Goal: Information Seeking & Learning: Understand process/instructions

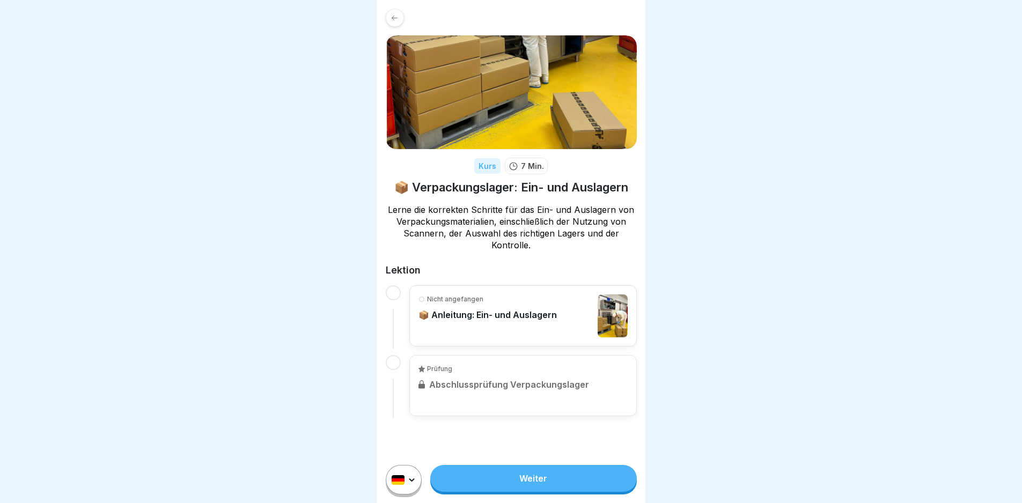
click at [468, 485] on link "Weiter" at bounding box center [533, 478] width 206 height 27
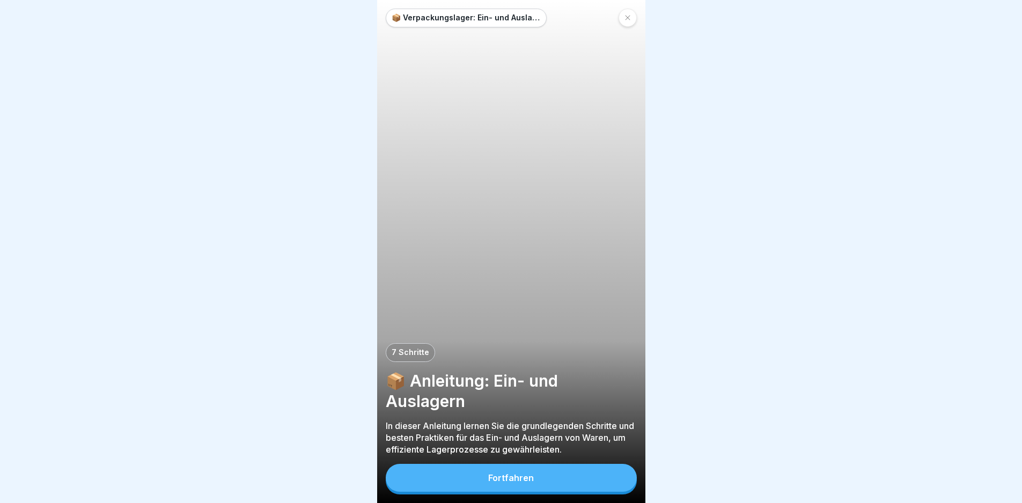
click at [511, 483] on div "Fortfahren" at bounding box center [511, 478] width 46 height 10
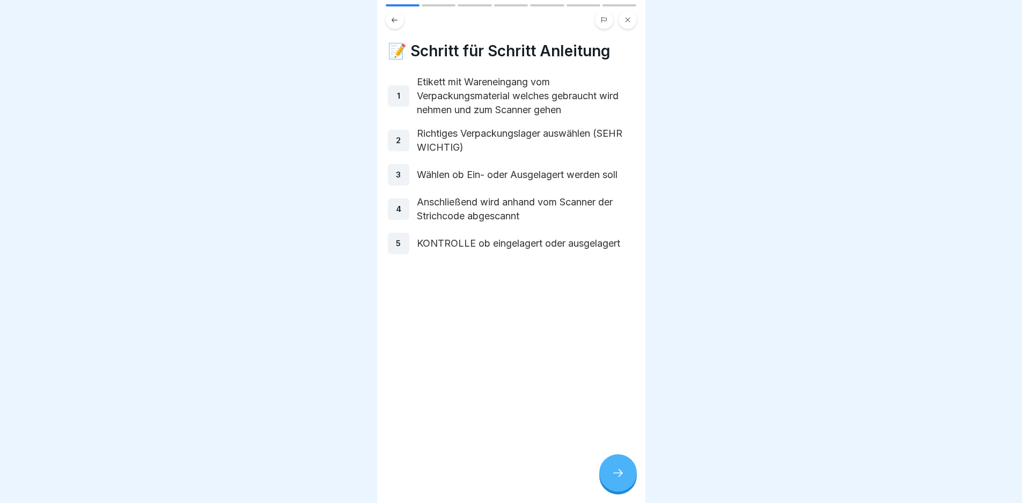
click at [613, 476] on div at bounding box center [618, 473] width 38 height 38
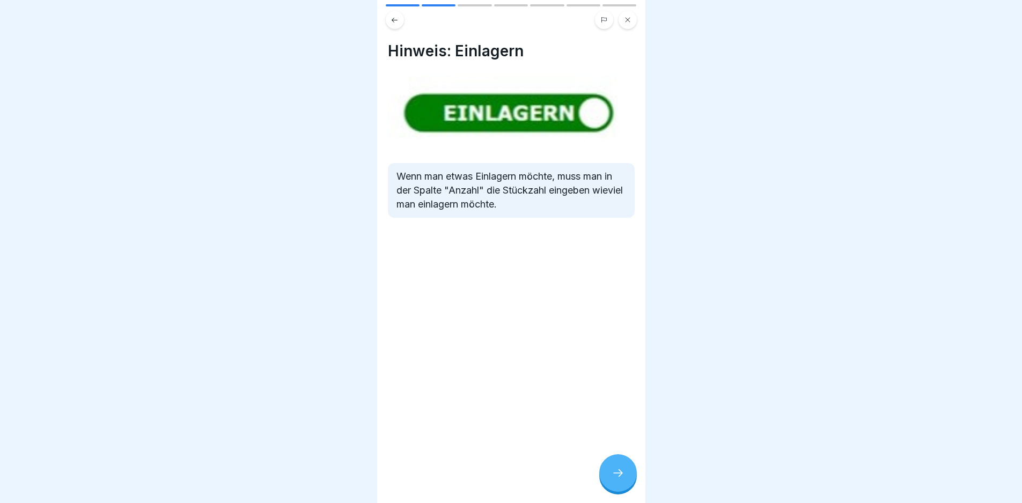
click at [627, 481] on div at bounding box center [618, 473] width 38 height 38
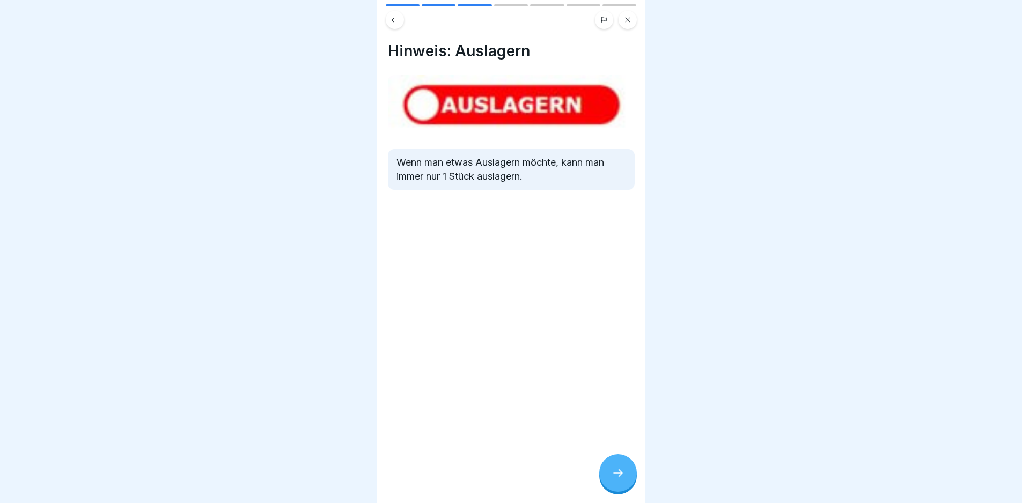
click at [620, 475] on div at bounding box center [618, 473] width 38 height 38
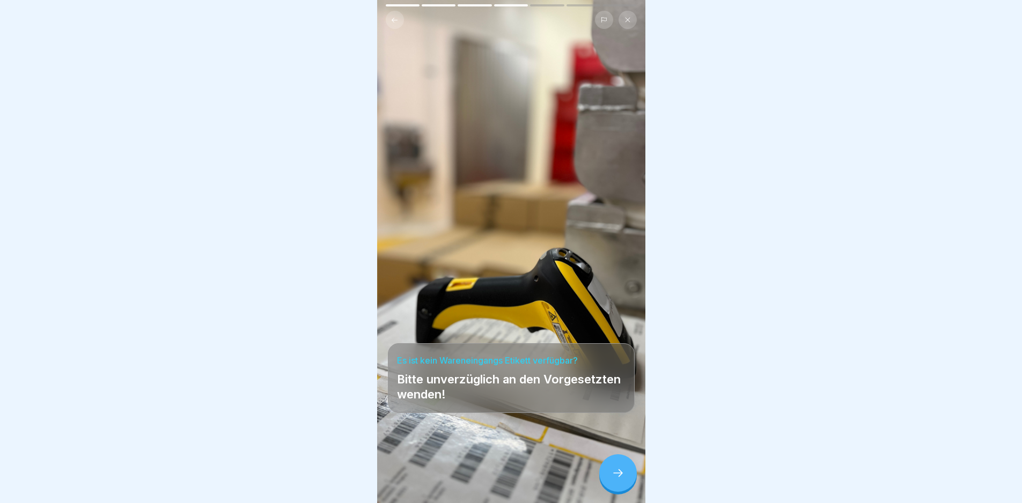
click at [623, 480] on icon at bounding box center [618, 473] width 13 height 13
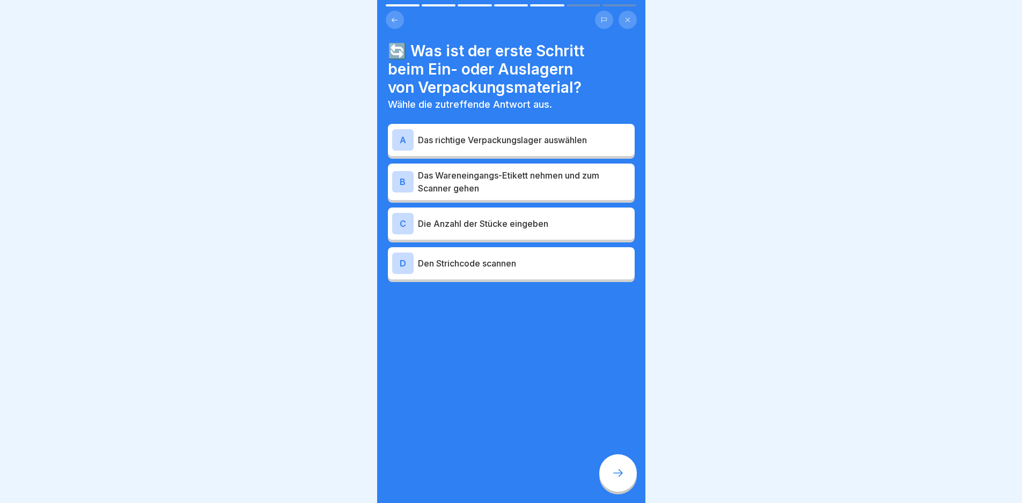
click at [568, 177] on p "Das Wareneingangs-Etikett nehmen und zum Scanner gehen" at bounding box center [524, 182] width 212 height 26
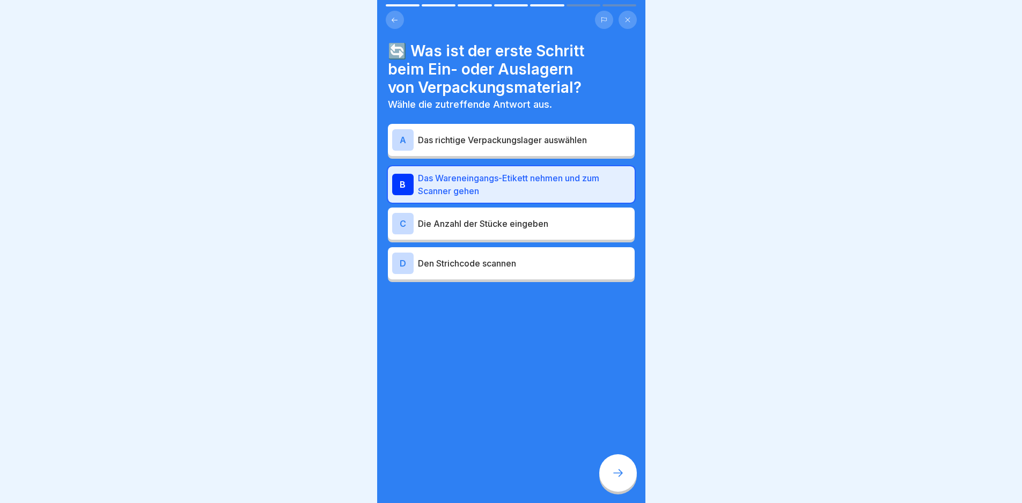
click at [608, 482] on div at bounding box center [618, 473] width 38 height 38
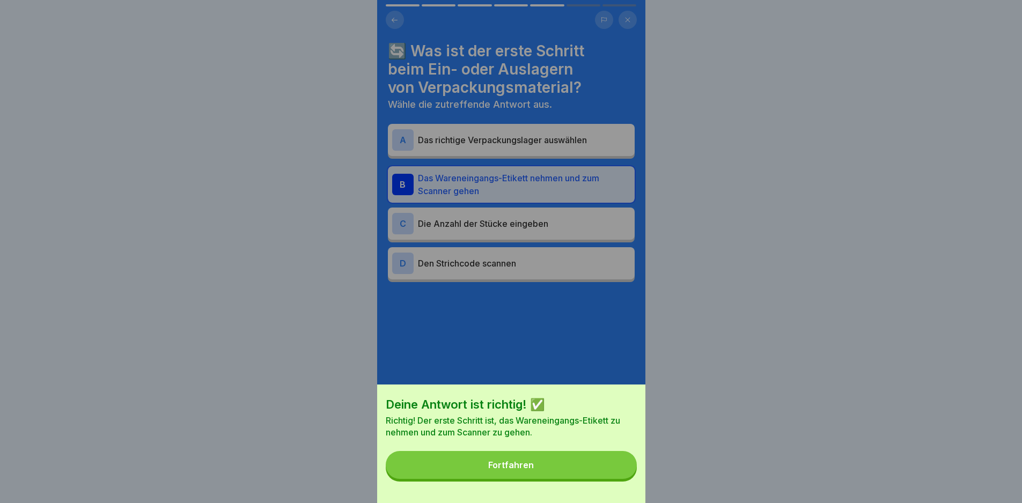
click at [601, 479] on button "Fortfahren" at bounding box center [511, 465] width 251 height 28
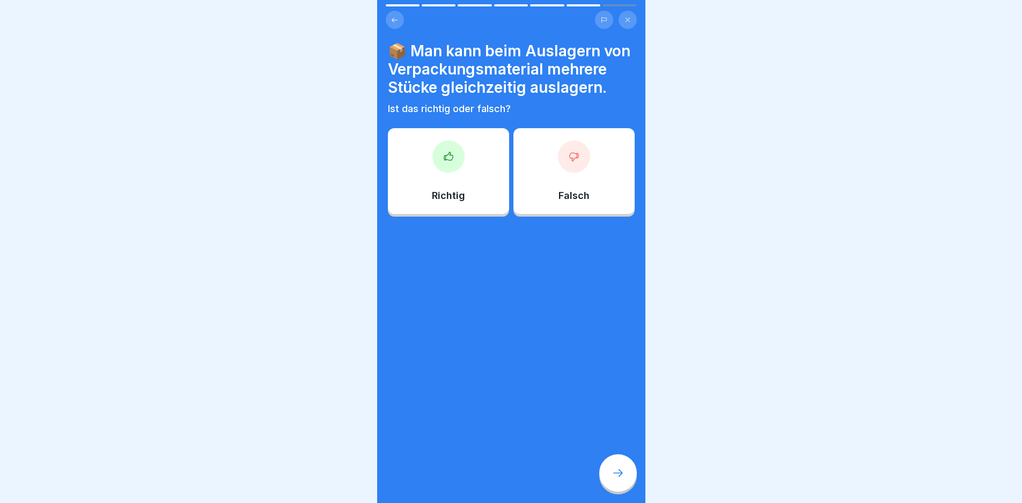
click at [573, 197] on div "Falsch" at bounding box center [573, 171] width 121 height 86
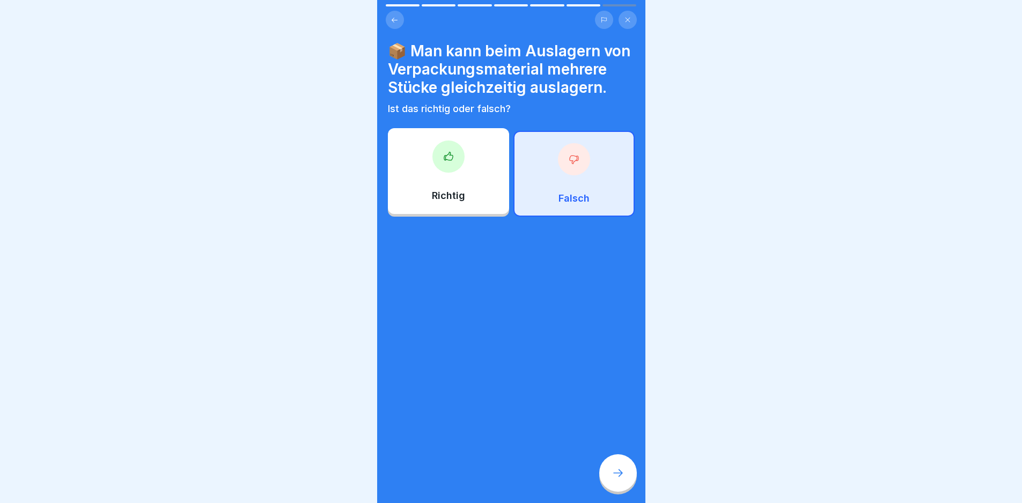
click at [611, 486] on div at bounding box center [618, 473] width 38 height 38
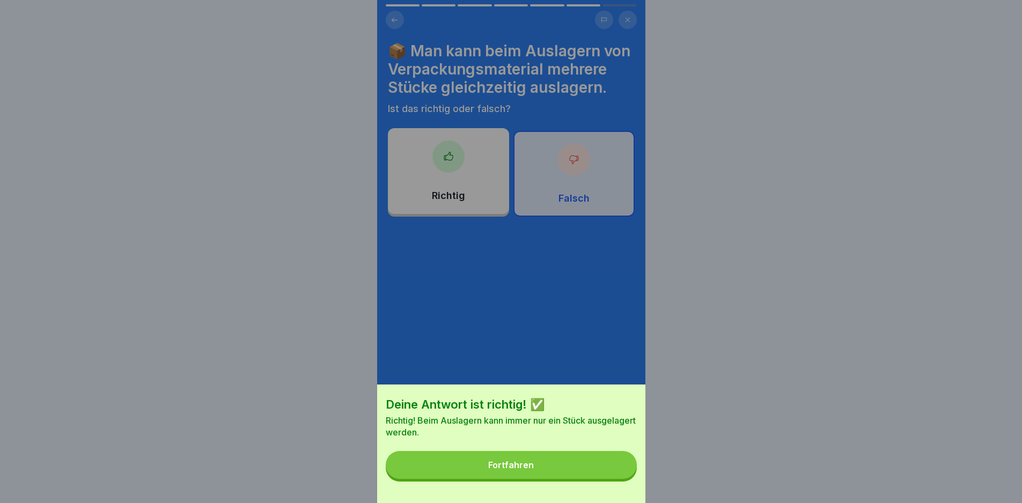
click at [541, 468] on button "Fortfahren" at bounding box center [511, 465] width 251 height 28
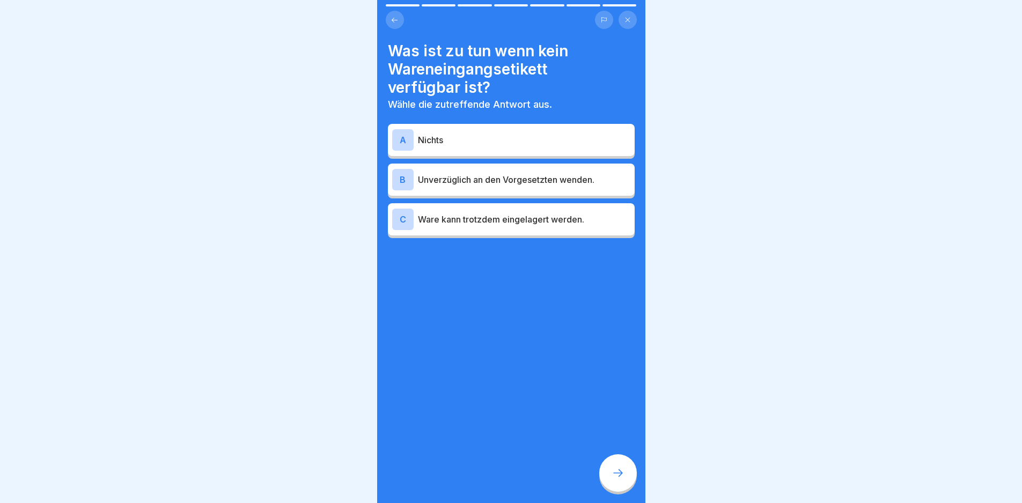
click at [504, 186] on p "Unverzüglich an den Vorgesetzten wenden." at bounding box center [524, 179] width 212 height 13
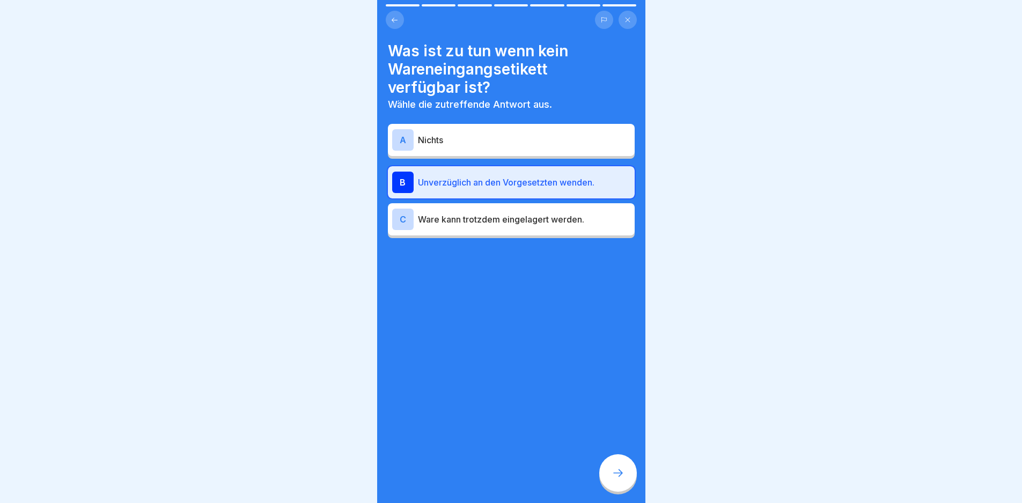
click at [609, 490] on div at bounding box center [618, 473] width 38 height 38
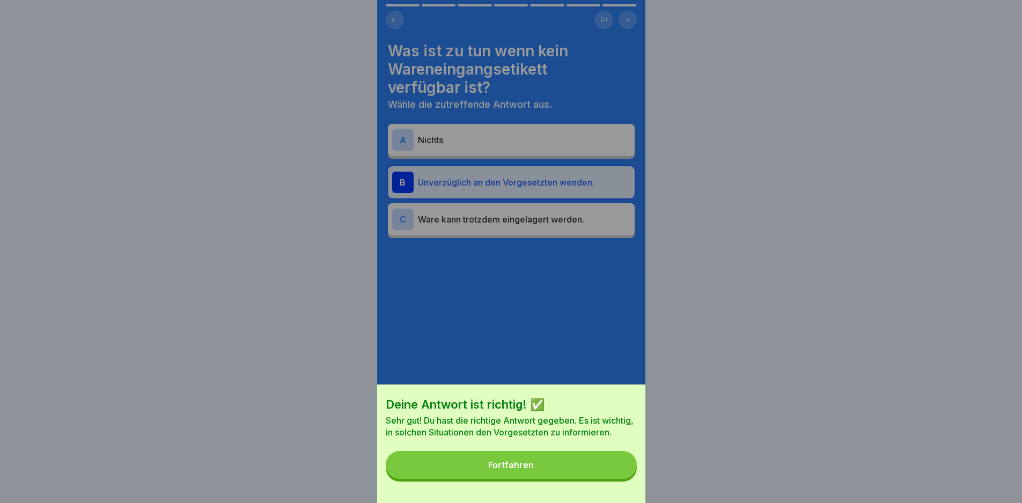
click at [591, 479] on button "Fortfahren" at bounding box center [511, 465] width 251 height 28
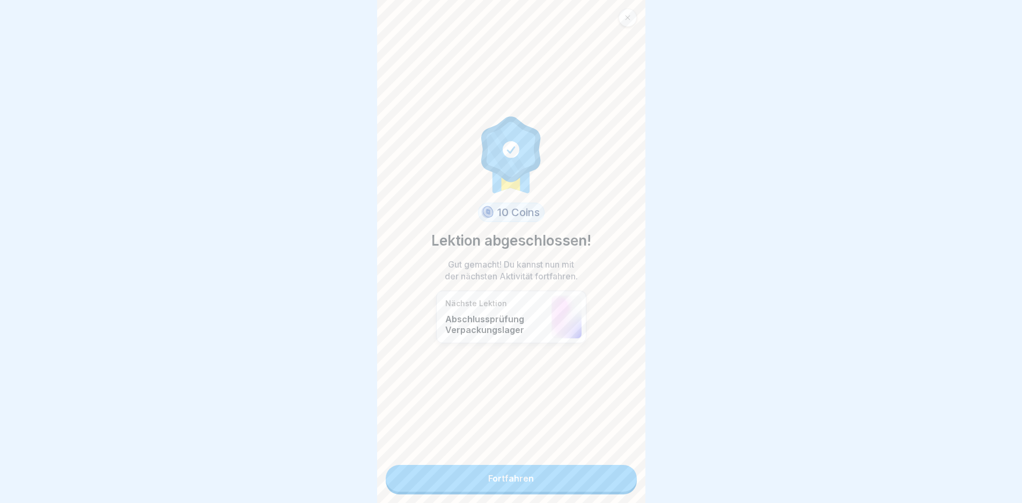
click at [543, 483] on link "Fortfahren" at bounding box center [511, 478] width 251 height 27
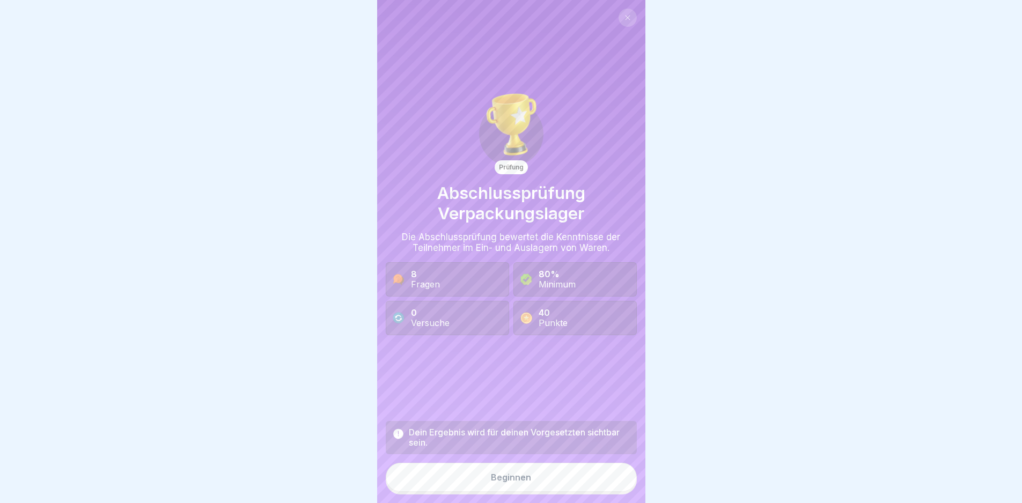
click at [539, 482] on button "Beginnen" at bounding box center [511, 477] width 251 height 29
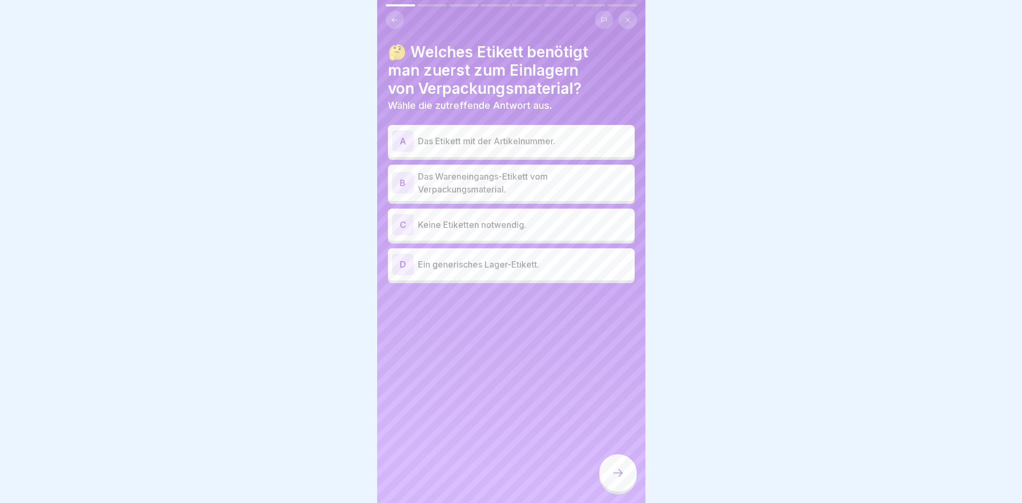
click at [535, 186] on p "Das Wareneingangs-Etikett vom Verpackungsmaterial." at bounding box center [524, 183] width 212 height 26
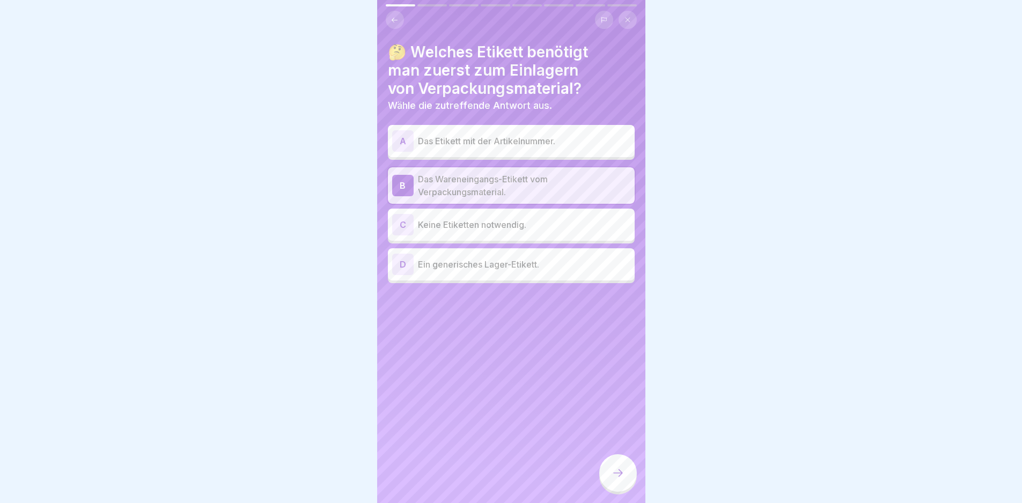
click at [616, 470] on div at bounding box center [618, 473] width 38 height 38
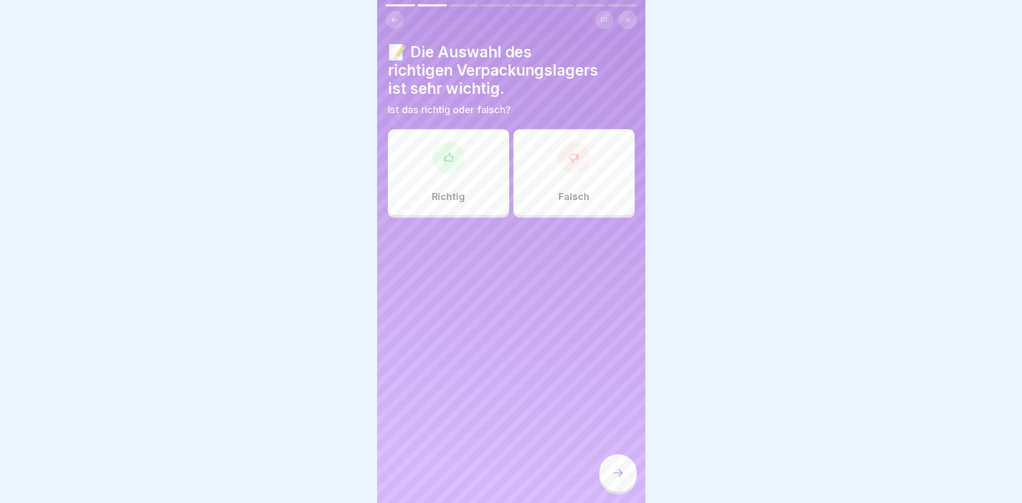
click at [468, 163] on div "Richtig" at bounding box center [448, 172] width 121 height 86
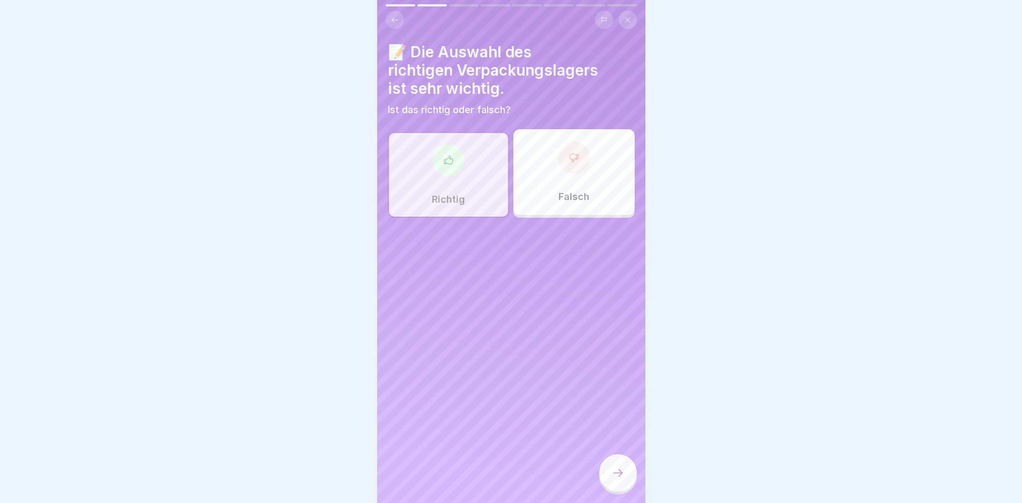
click at [619, 480] on icon at bounding box center [618, 473] width 13 height 13
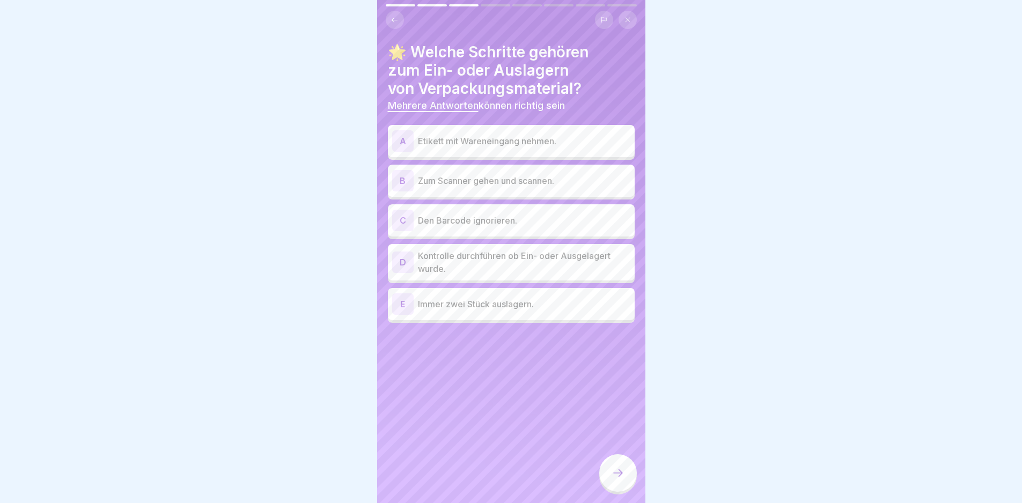
click at [532, 267] on p "Kontrolle durchführen ob Ein- oder Ausgelagert wurde." at bounding box center [524, 262] width 212 height 26
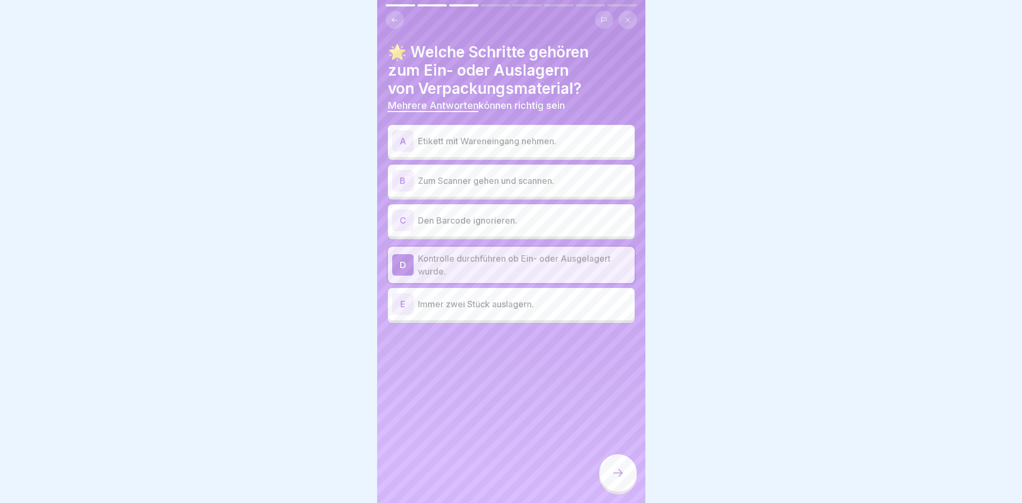
click at [533, 179] on p "Zum Scanner gehen und scannen." at bounding box center [524, 180] width 212 height 13
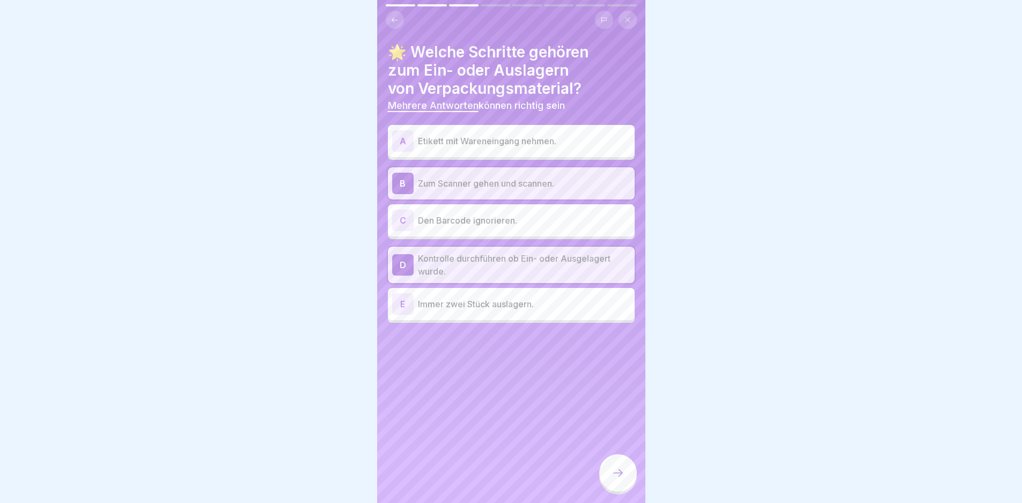
click at [527, 145] on p "Etikett mit Wareneingang nehmen." at bounding box center [524, 141] width 212 height 13
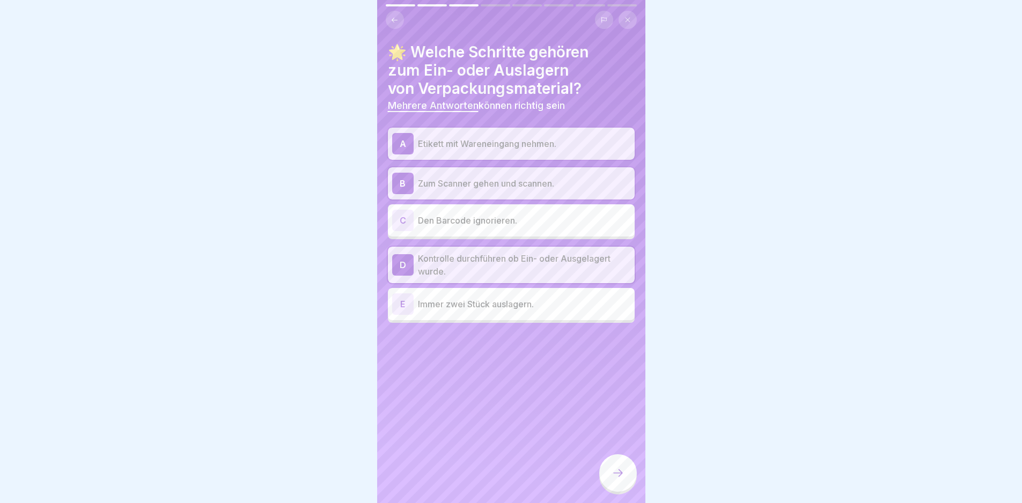
click at [627, 487] on div at bounding box center [618, 473] width 38 height 38
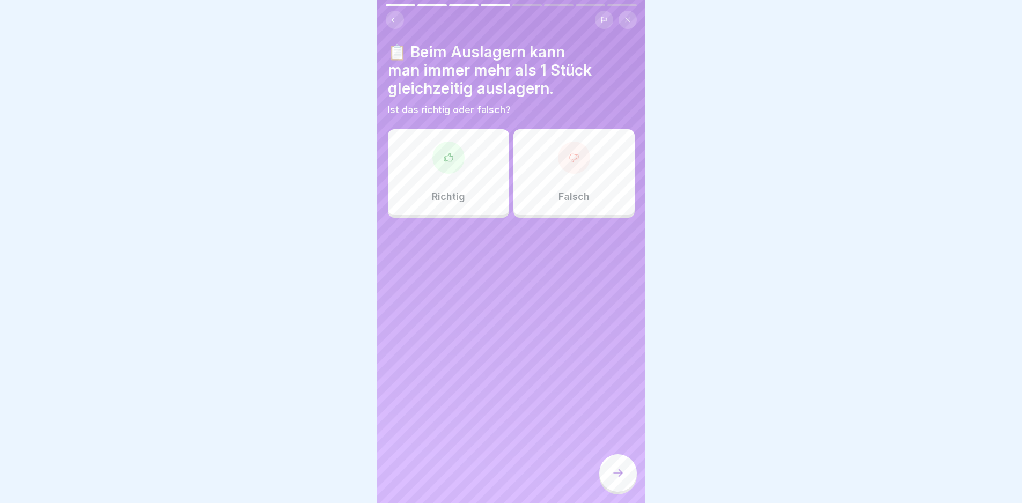
click at [556, 188] on div "Falsch" at bounding box center [573, 172] width 121 height 86
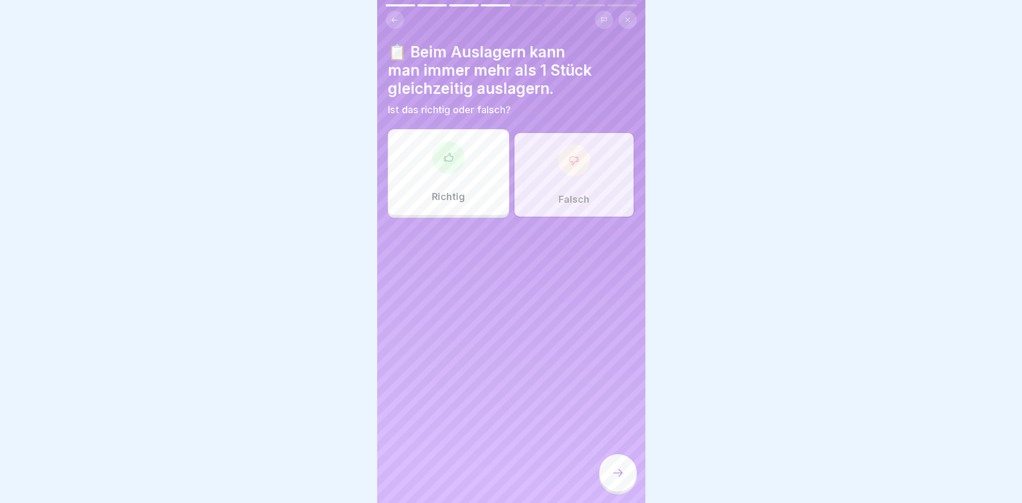
click at [624, 488] on div at bounding box center [618, 473] width 38 height 38
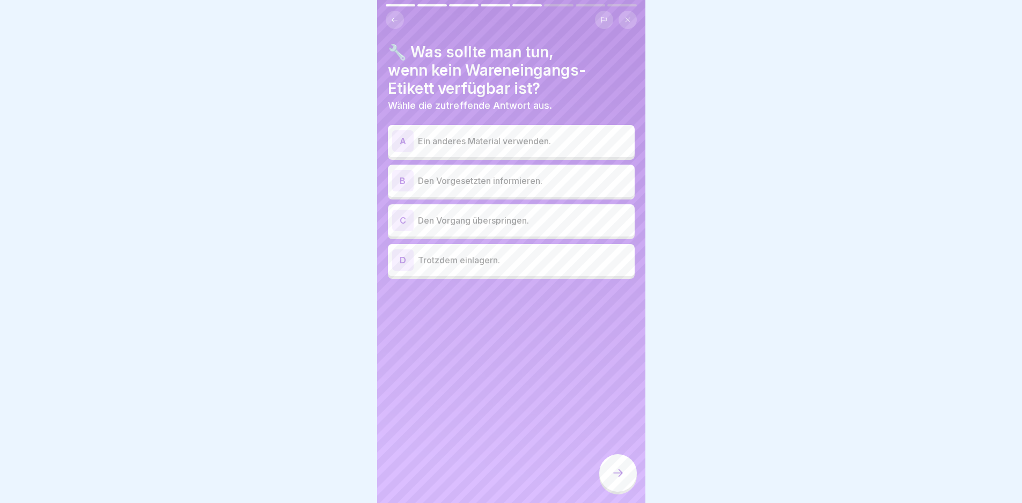
click at [484, 179] on p "Den Vorgesetzten informieren." at bounding box center [524, 180] width 212 height 13
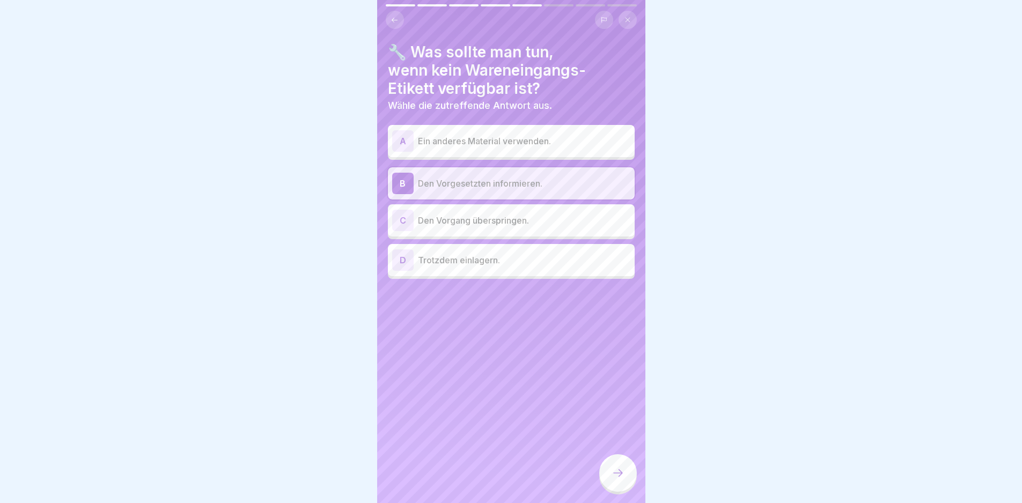
click at [620, 480] on icon at bounding box center [618, 473] width 13 height 13
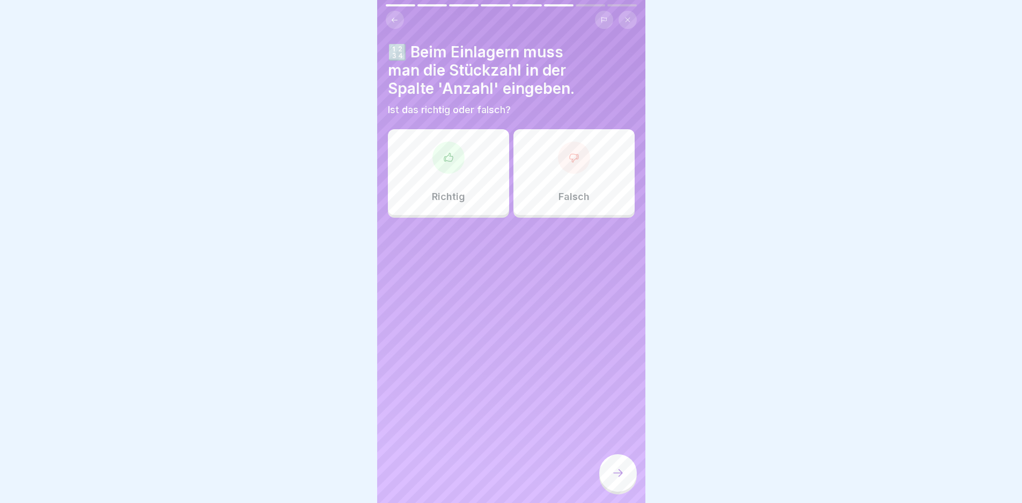
click at [436, 172] on div "Richtig" at bounding box center [448, 172] width 121 height 86
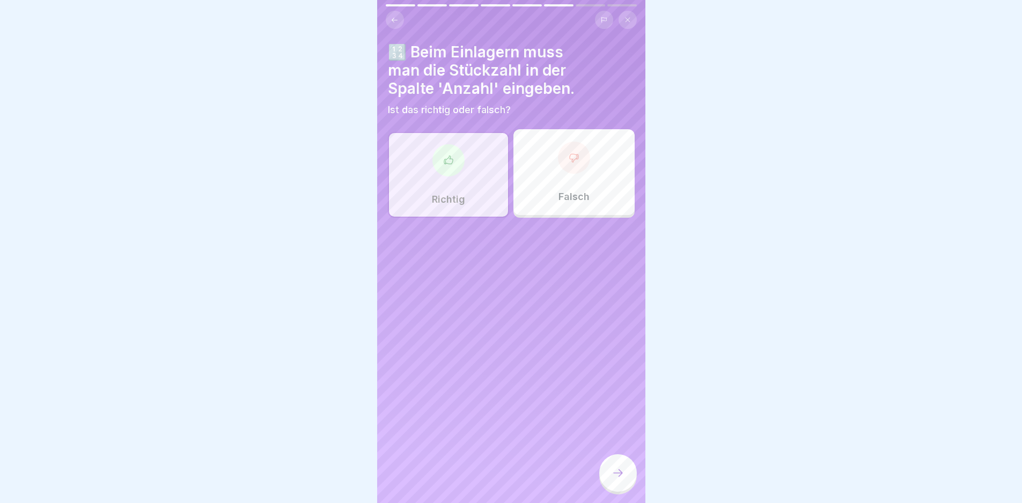
click at [621, 488] on div at bounding box center [618, 473] width 38 height 38
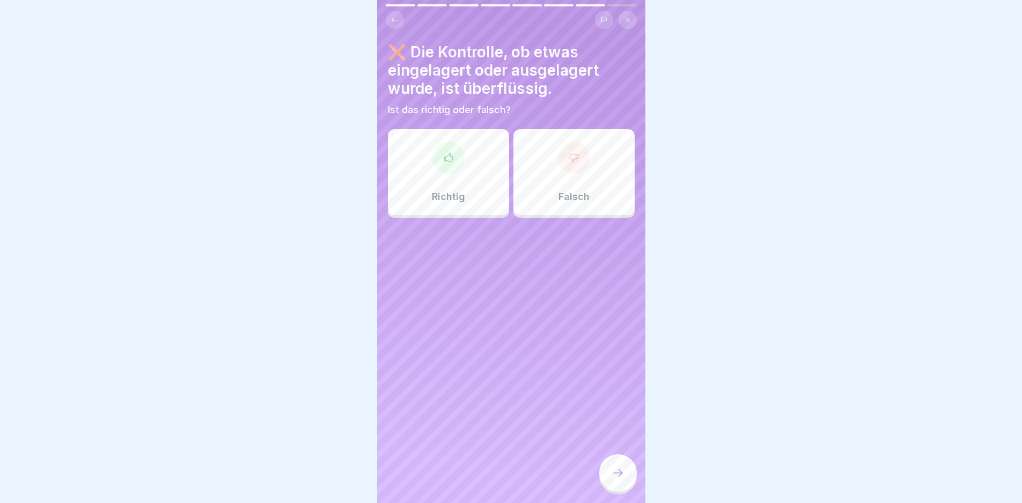
click at [570, 164] on div at bounding box center [574, 158] width 32 height 32
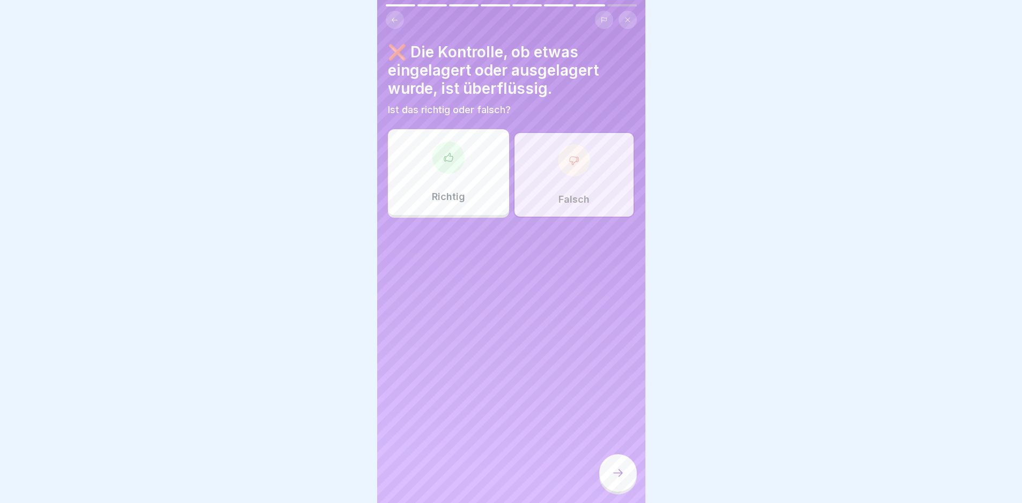
click at [614, 471] on div at bounding box center [618, 473] width 38 height 38
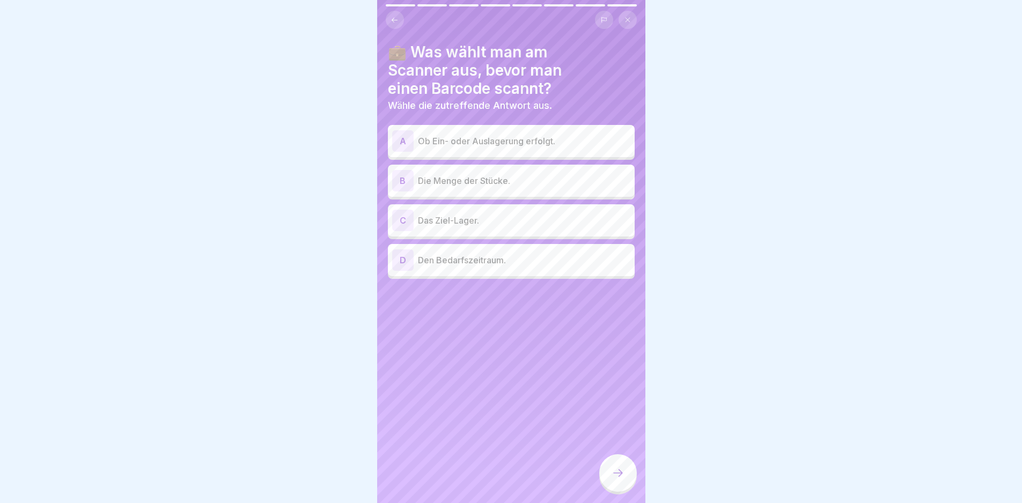
click at [533, 139] on p "Ob Ein- oder Auslagerung erfolgt." at bounding box center [524, 141] width 212 height 13
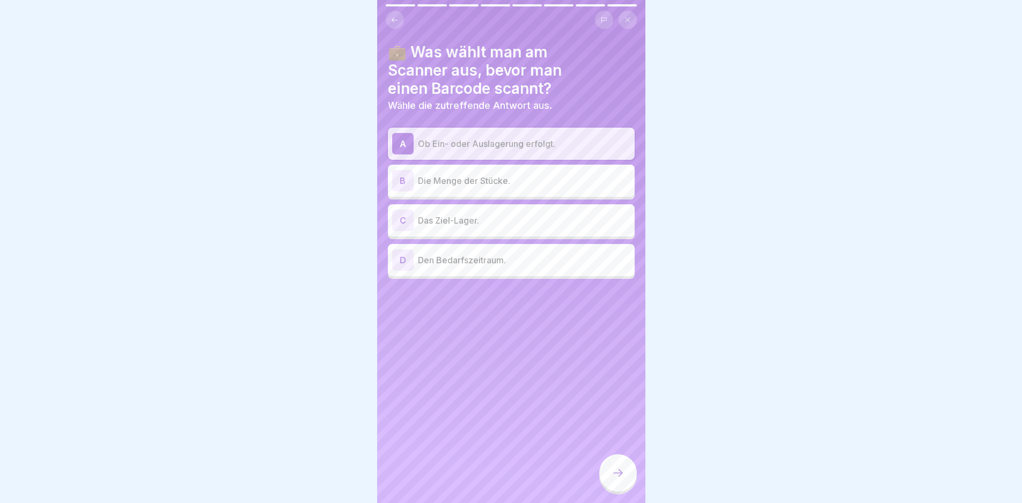
click at [619, 475] on div at bounding box center [618, 473] width 38 height 38
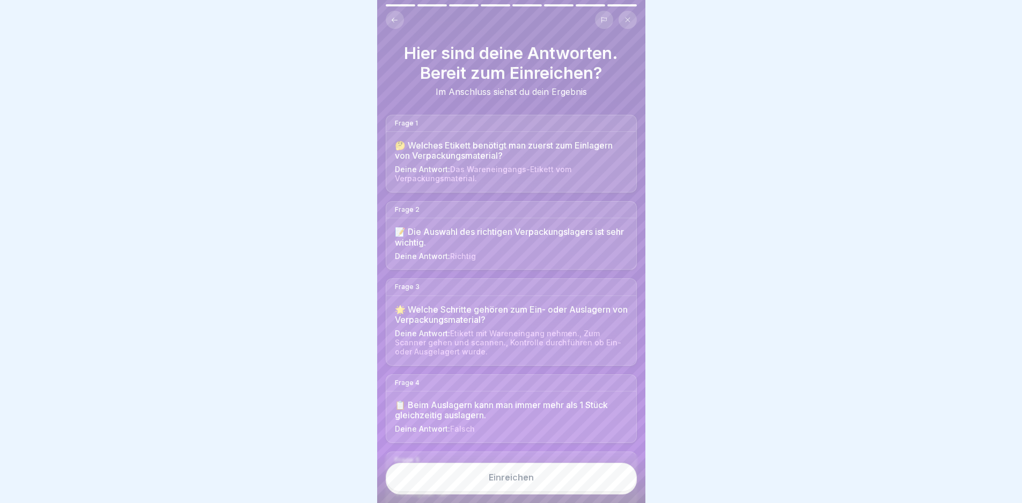
click at [582, 486] on button "Einreichen" at bounding box center [511, 477] width 251 height 29
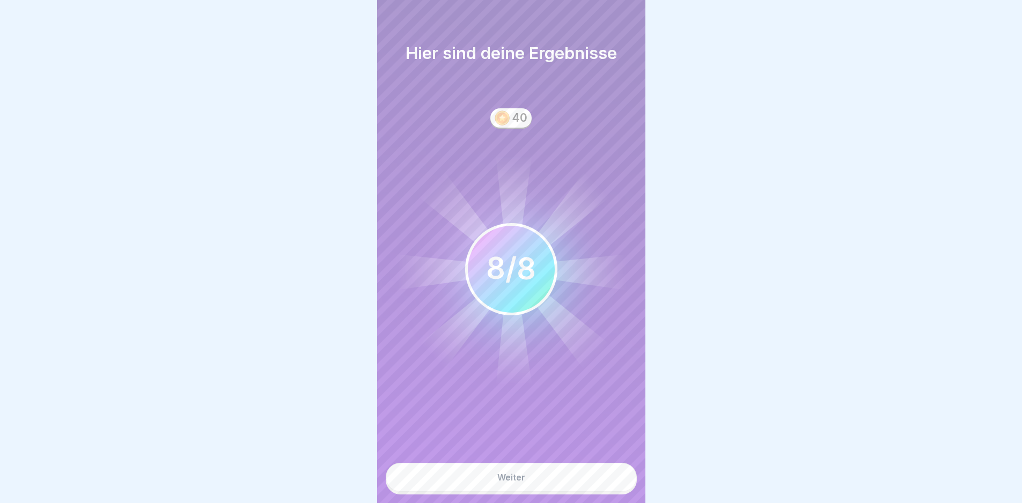
click at [551, 489] on button "Weiter" at bounding box center [511, 477] width 251 height 29
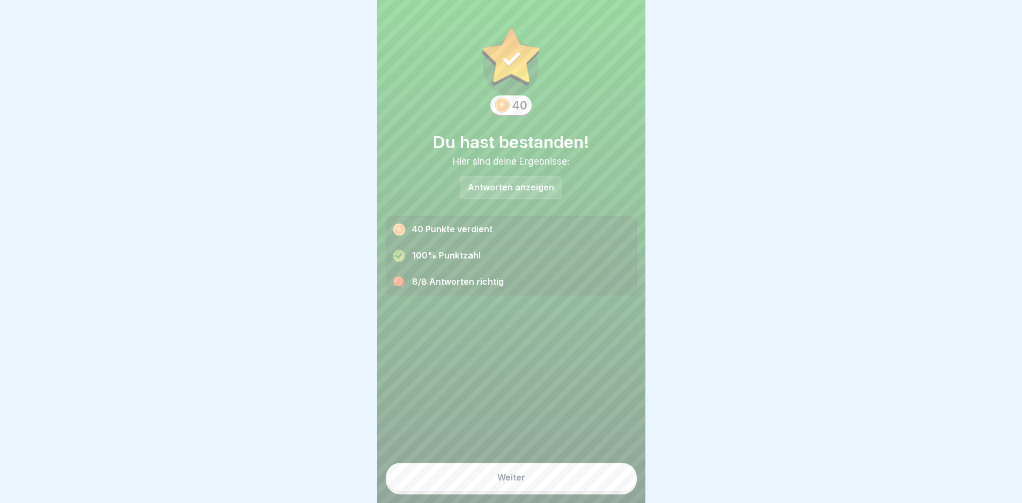
click at [564, 483] on button "Weiter" at bounding box center [511, 477] width 251 height 29
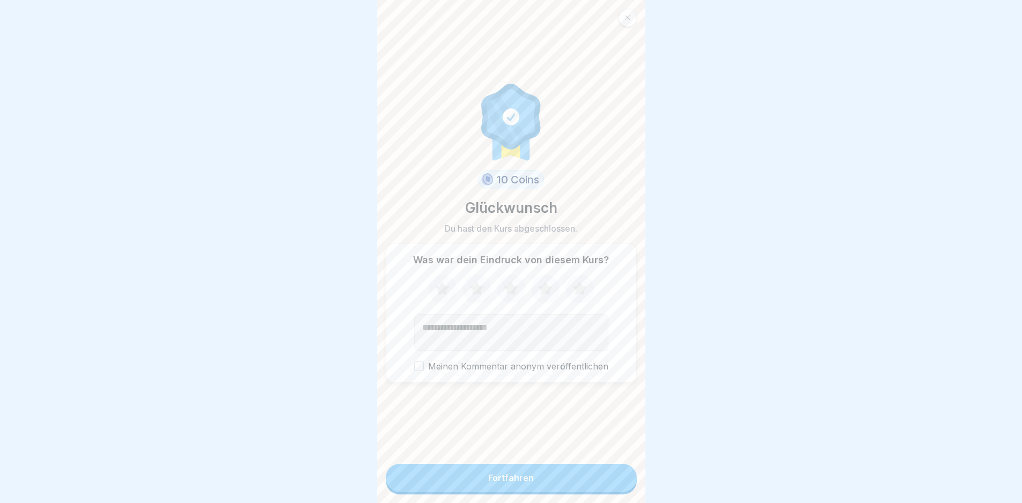
click at [554, 492] on button "Fortfahren" at bounding box center [511, 478] width 251 height 28
